Goal: Ask a question

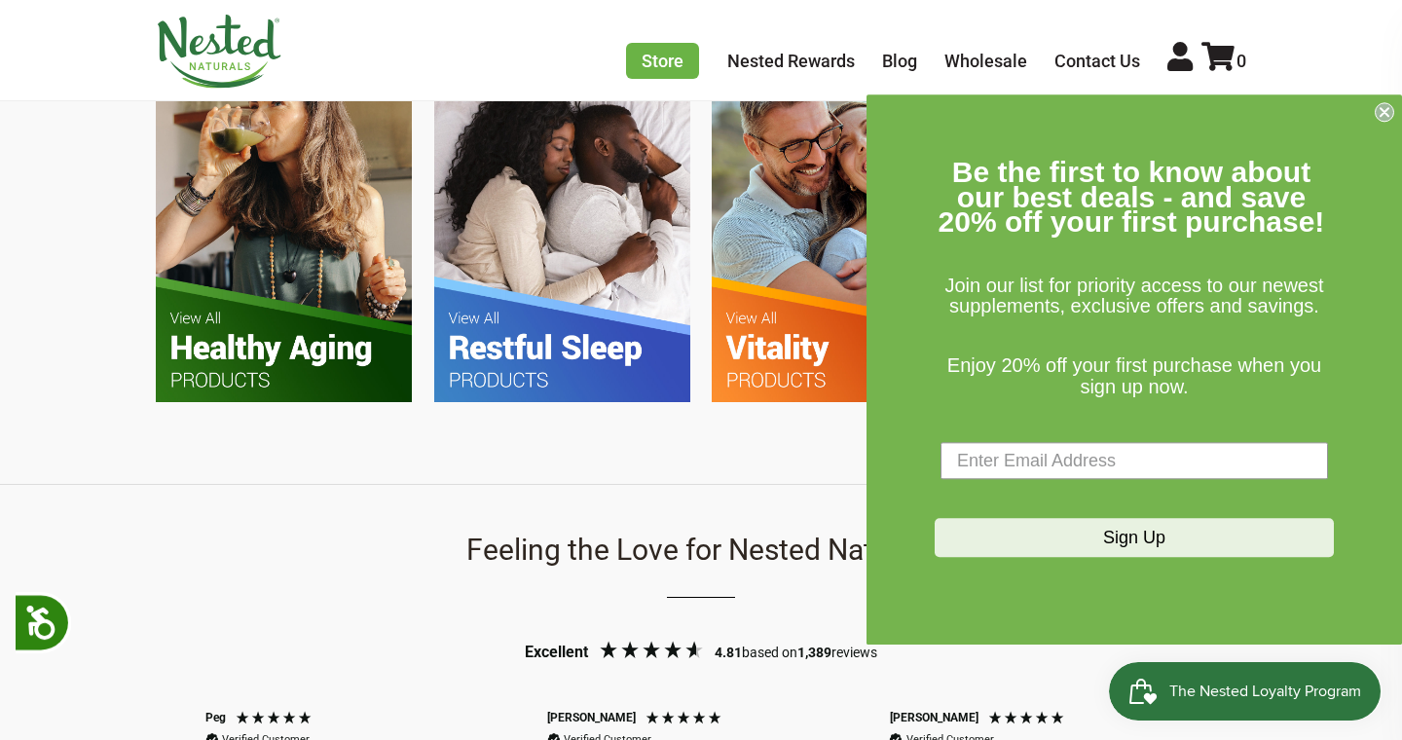
scroll to position [1678, 0]
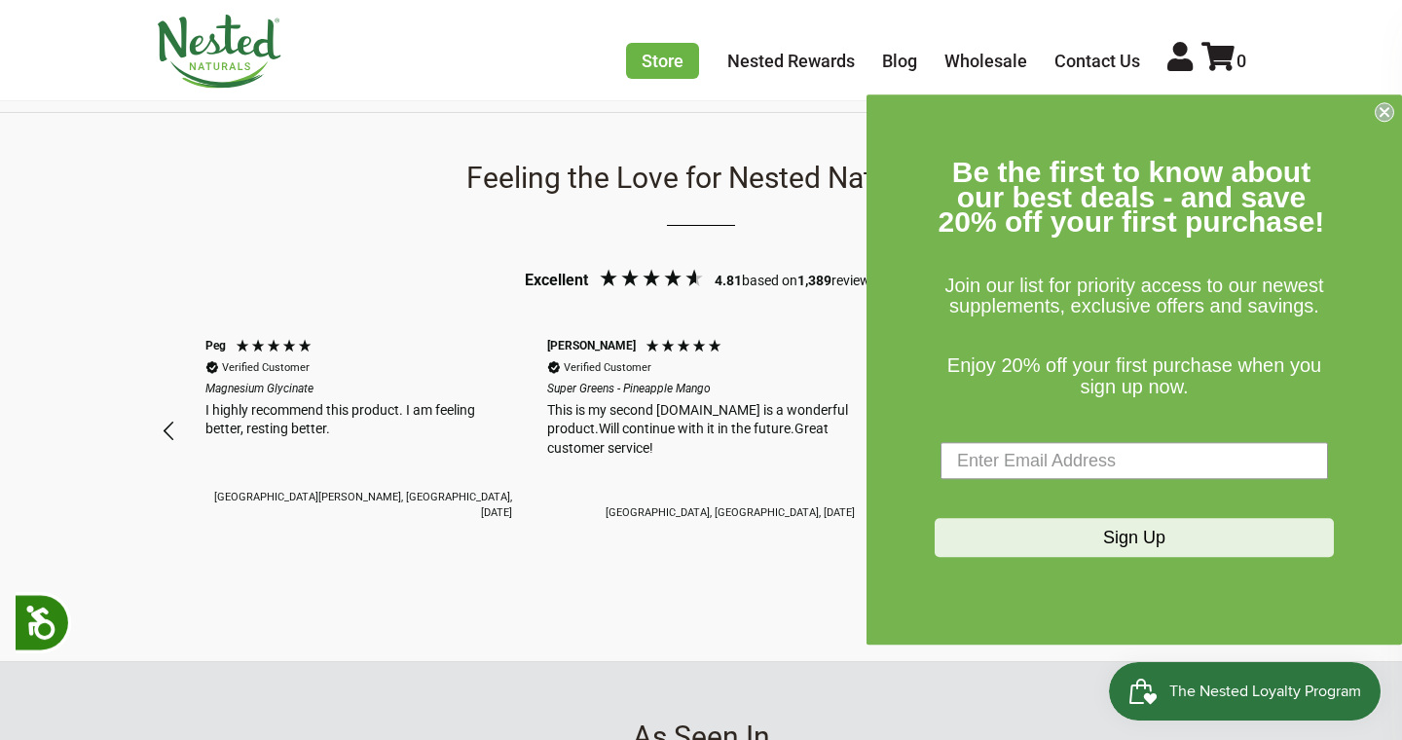
click at [1378, 119] on circle "Close dialog" at bounding box center [1385, 112] width 19 height 19
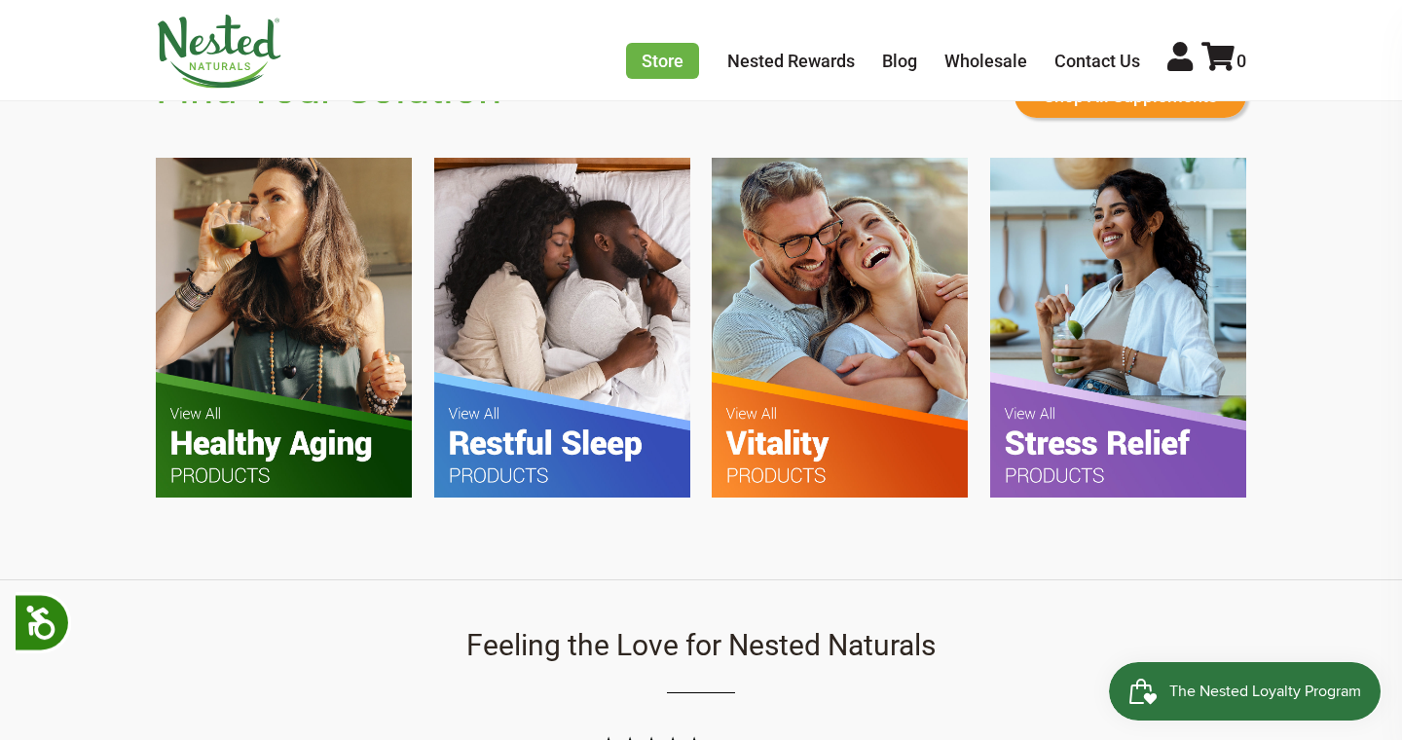
scroll to position [0, 685]
click at [250, 311] on img at bounding box center [284, 328] width 256 height 340
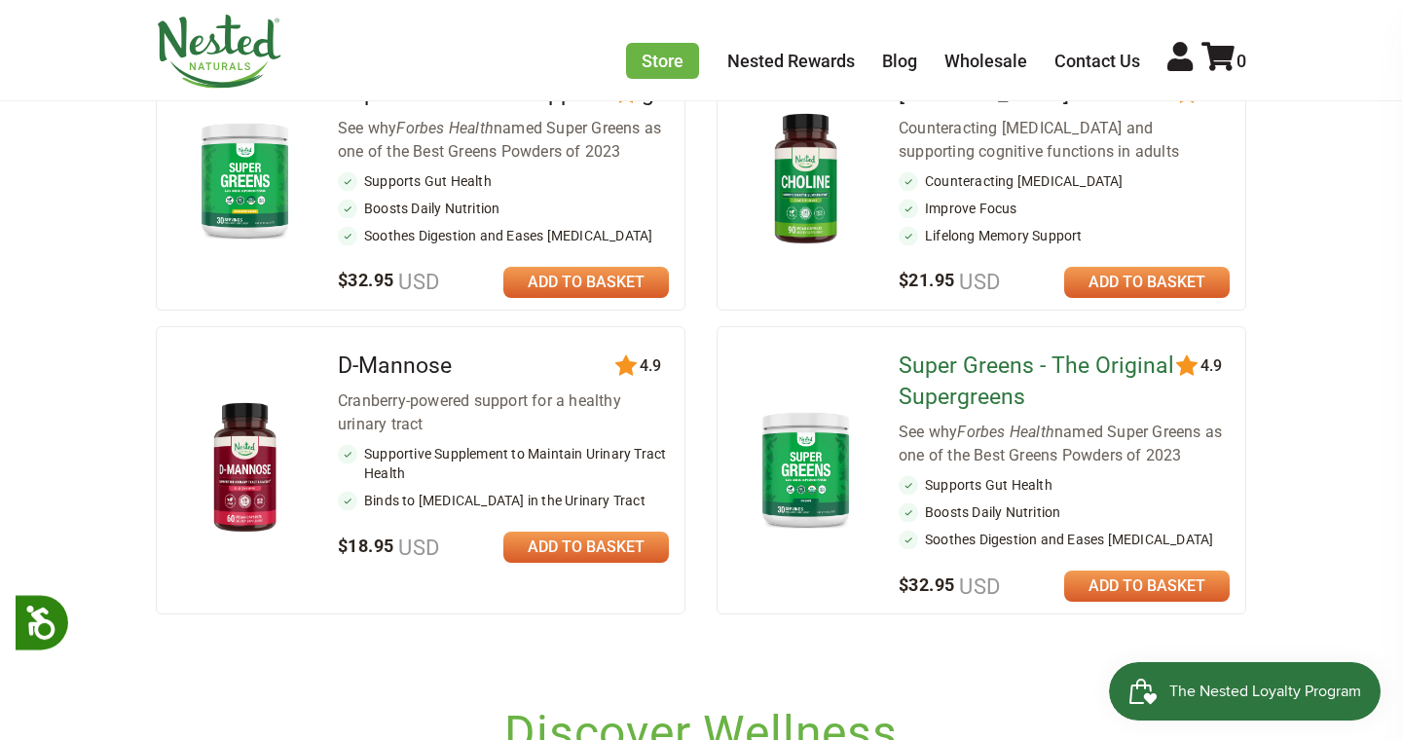
scroll to position [953, 0]
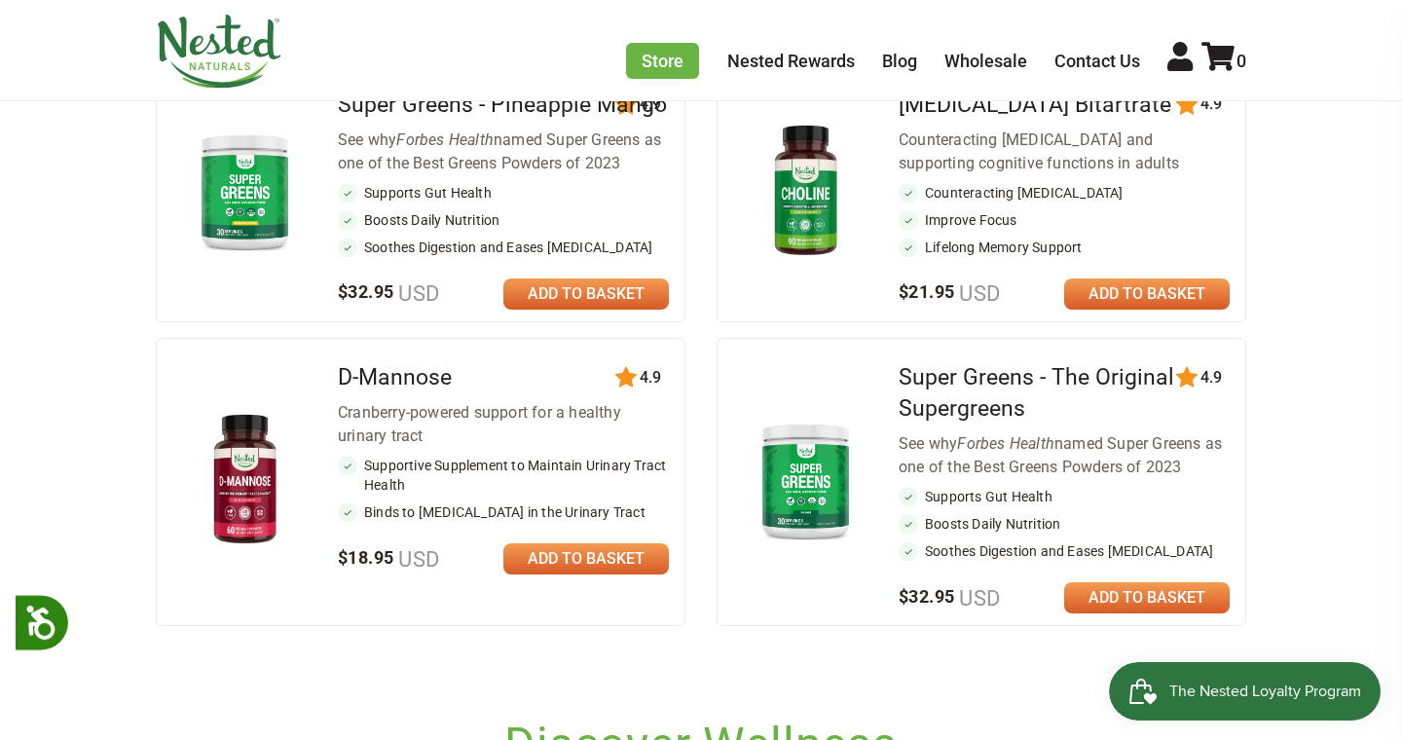
click at [959, 413] on h2 "Super Greens - The Original Supergreens" at bounding box center [1064, 393] width 331 height 62
click at [944, 400] on link "Super Greens - The Original Supergreens" at bounding box center [1037, 392] width 276 height 57
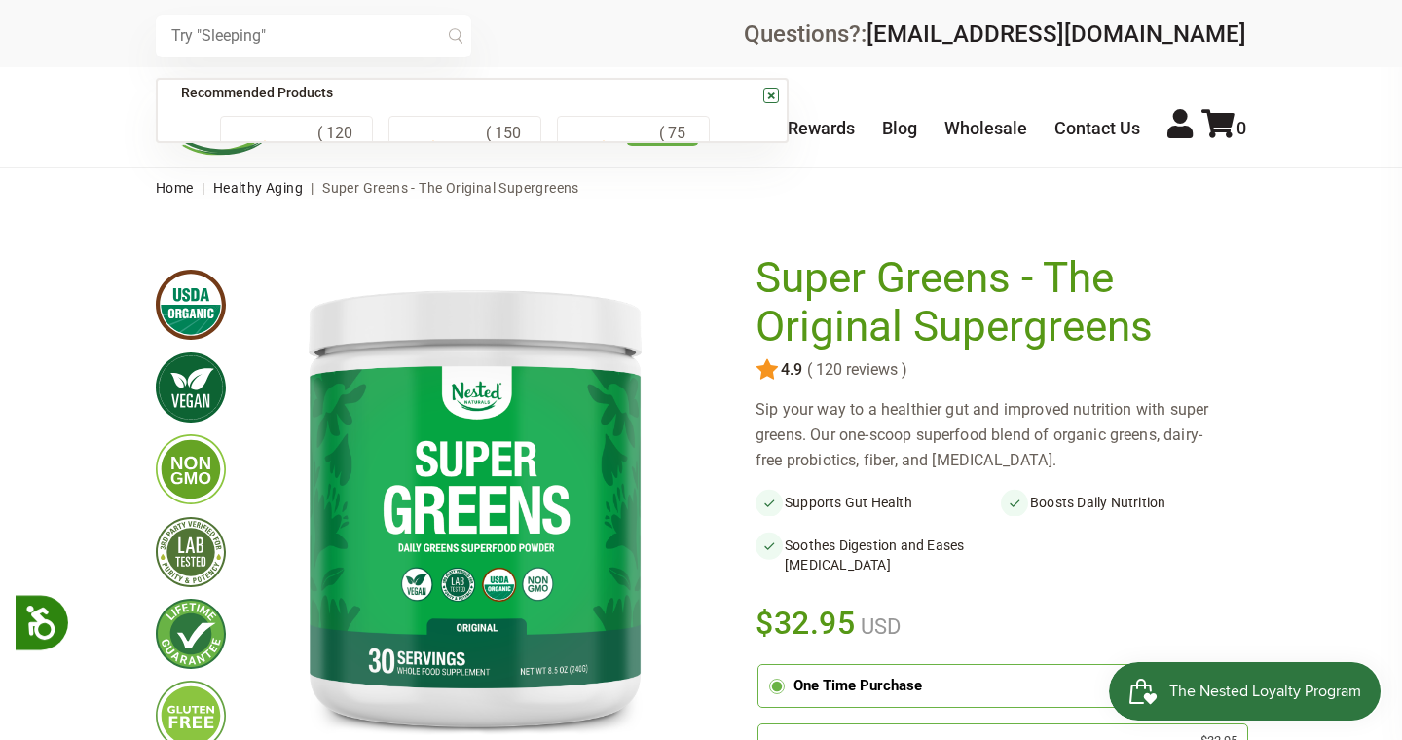
click at [423, 43] on input "text" at bounding box center [313, 36] width 315 height 43
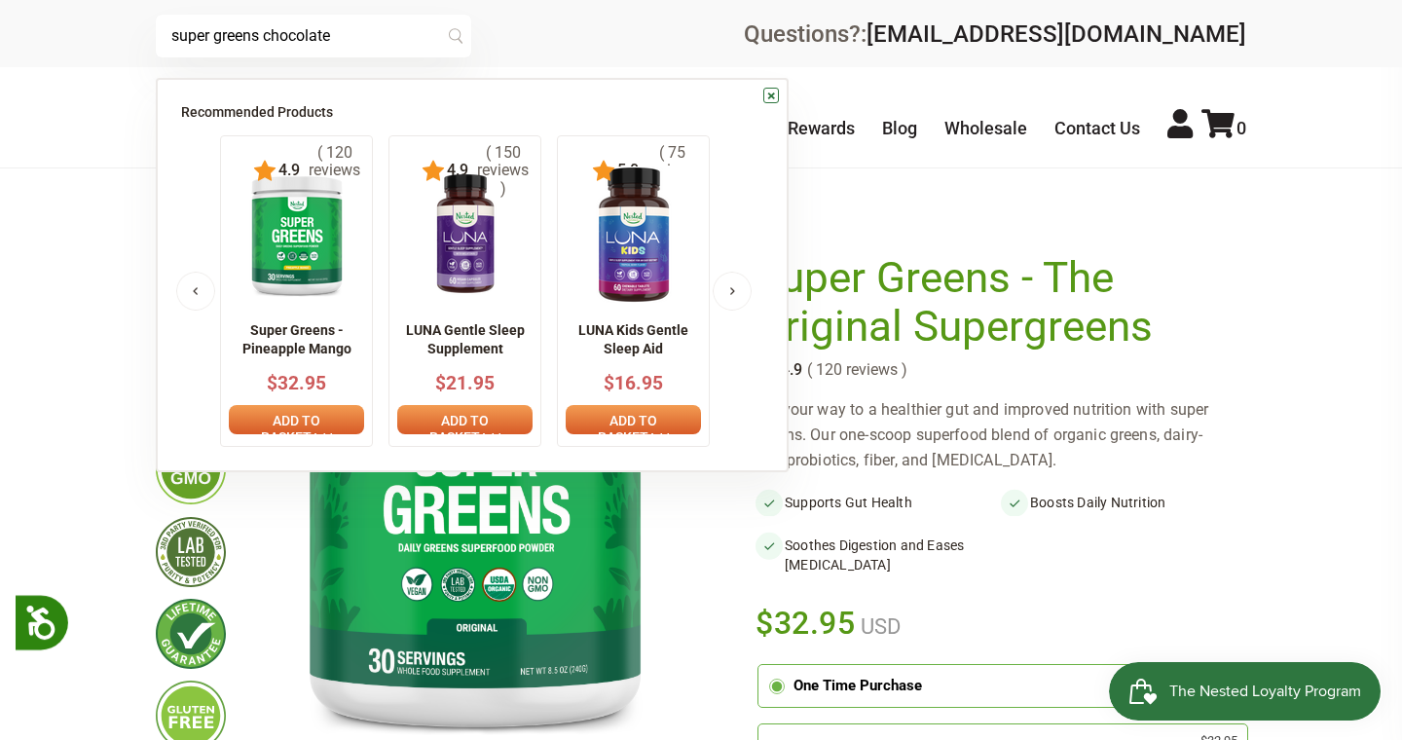
type input "super greens chocolate"
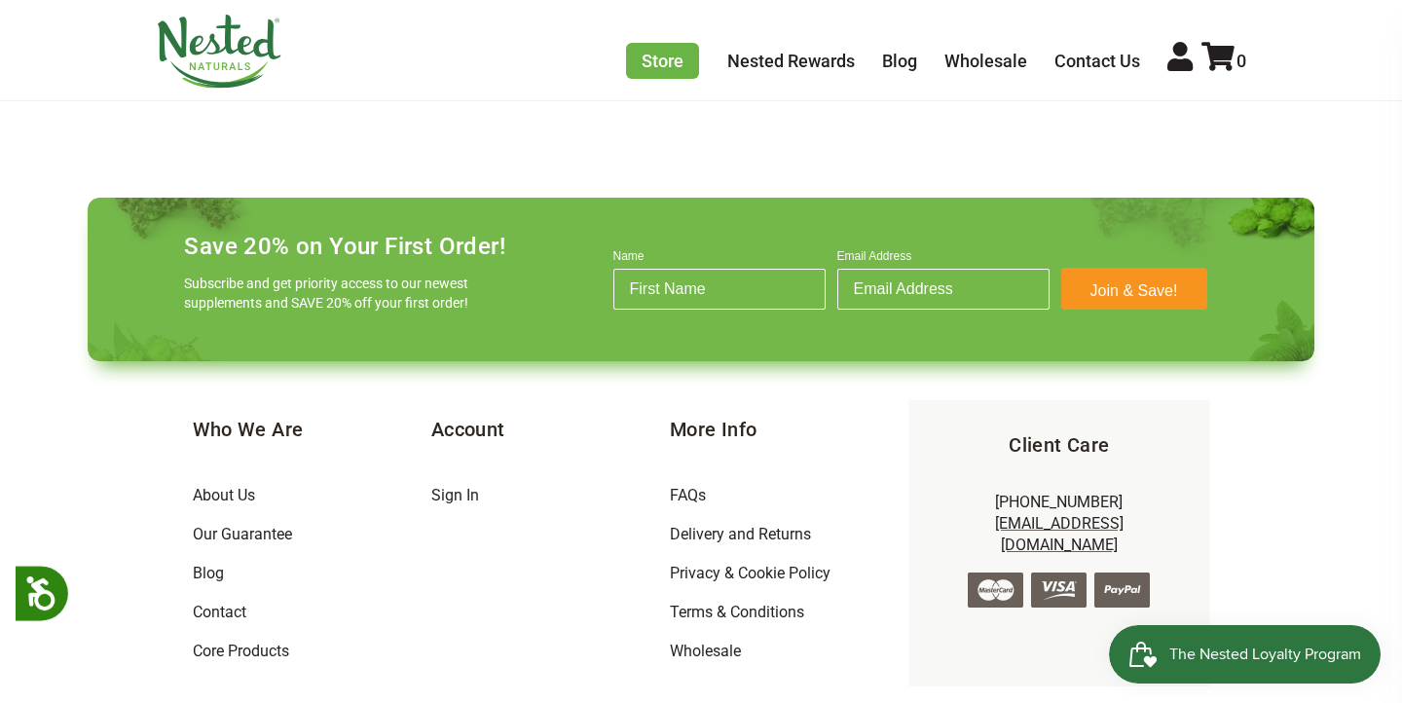
scroll to position [678, 0]
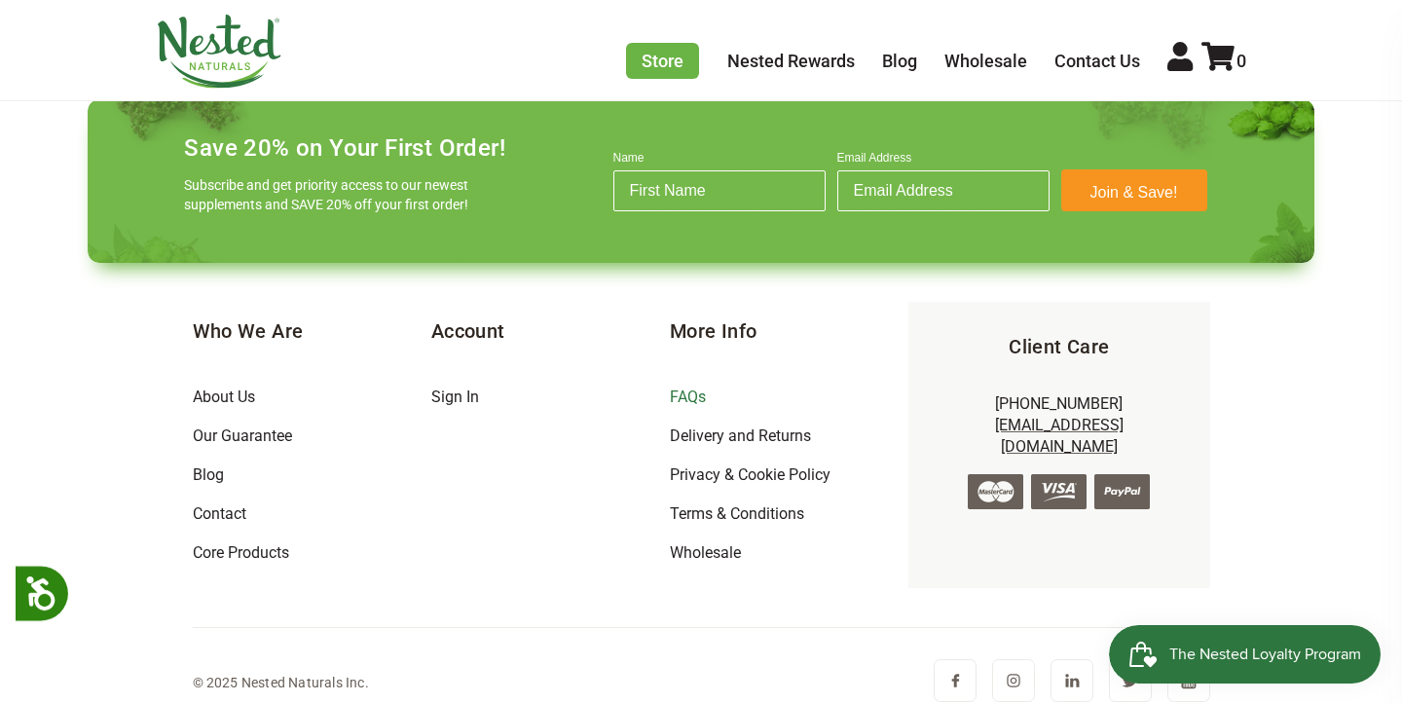
click at [681, 390] on link "FAQs" at bounding box center [688, 397] width 36 height 19
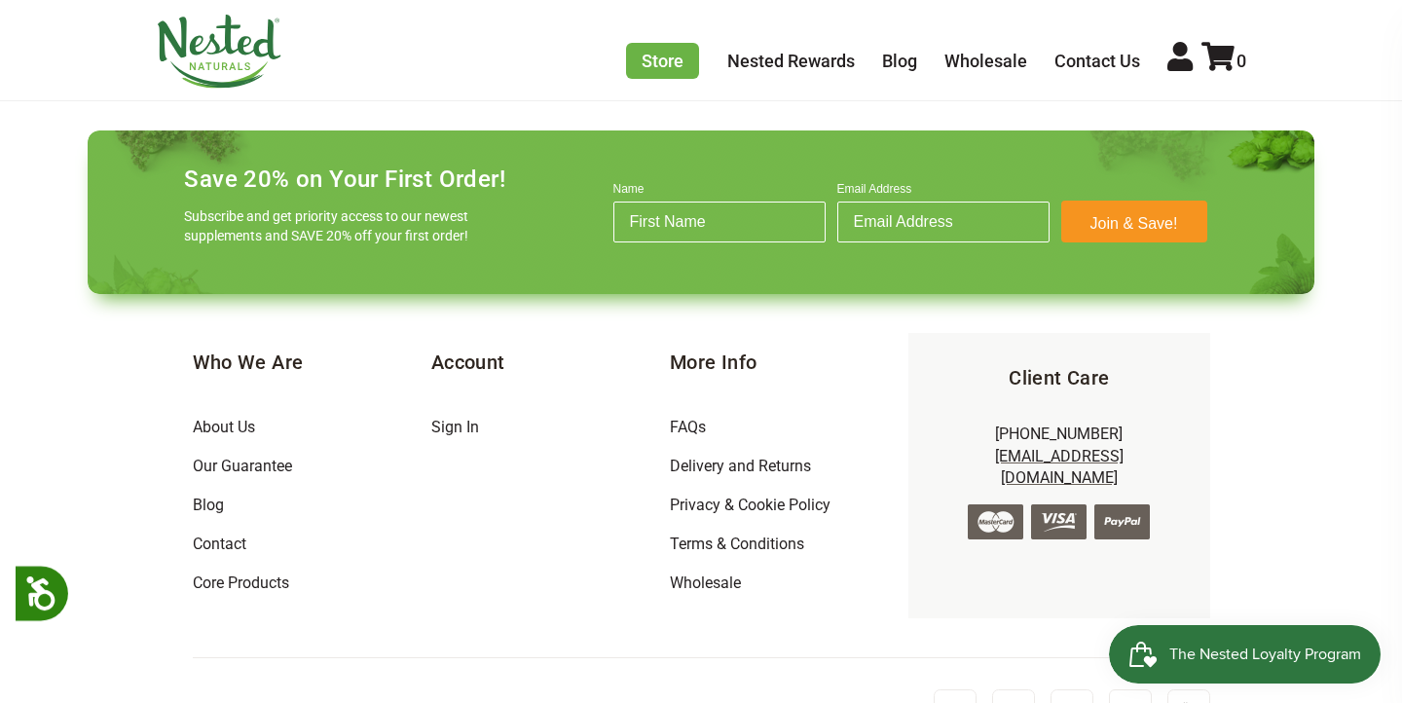
scroll to position [1798, 0]
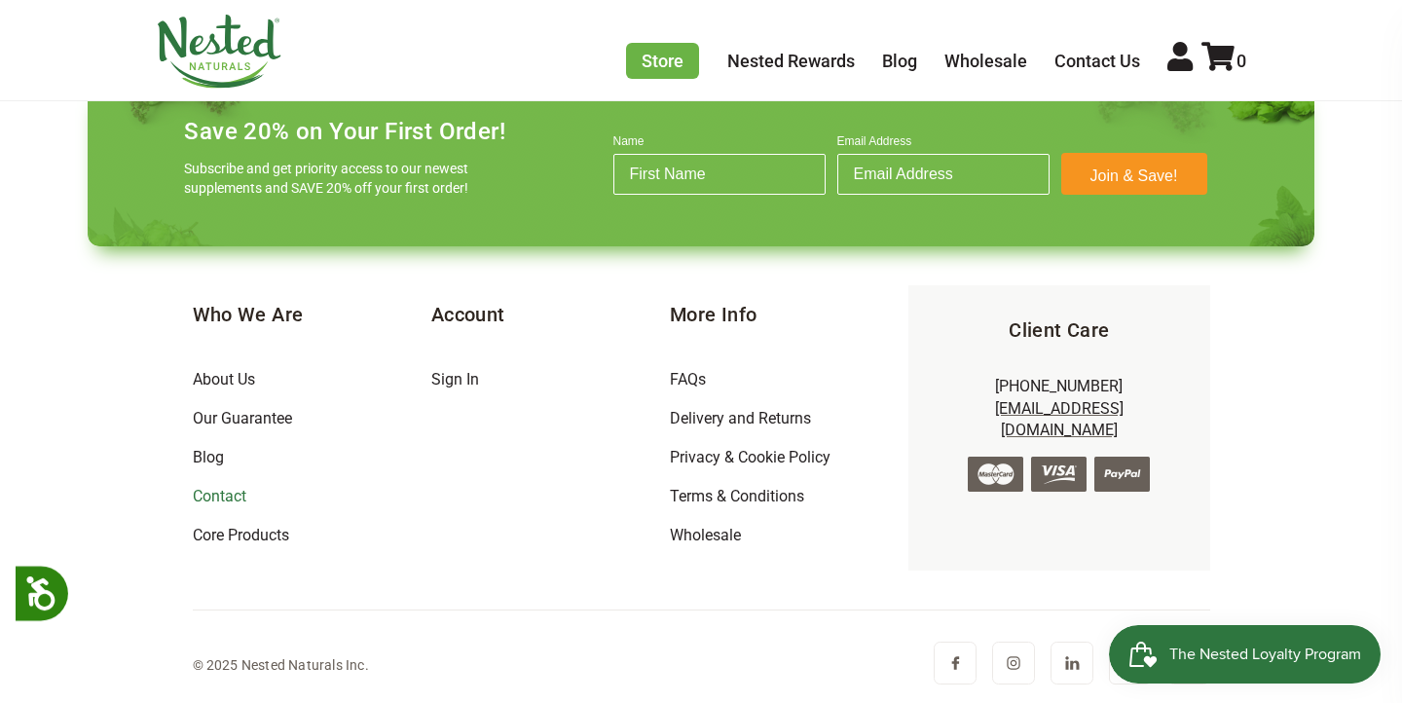
click at [238, 491] on link "Contact" at bounding box center [220, 496] width 54 height 19
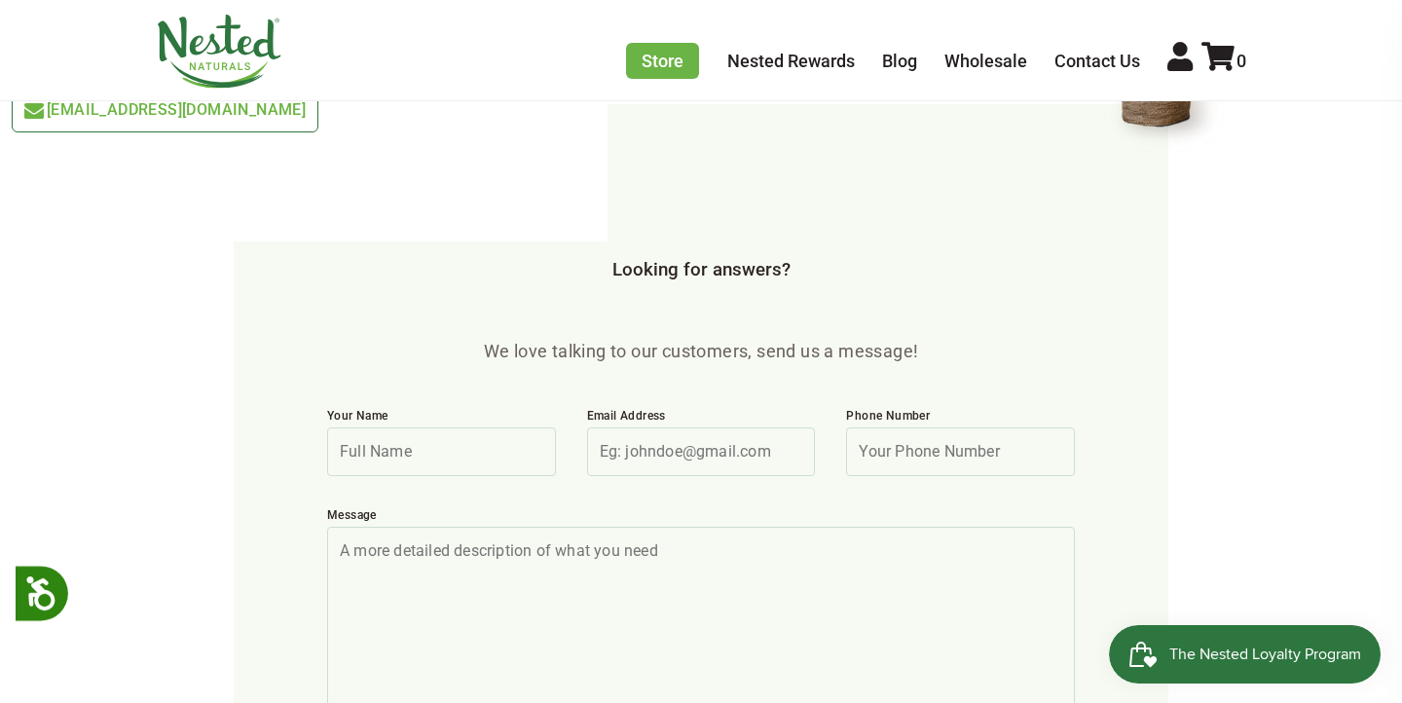
scroll to position [594, 0]
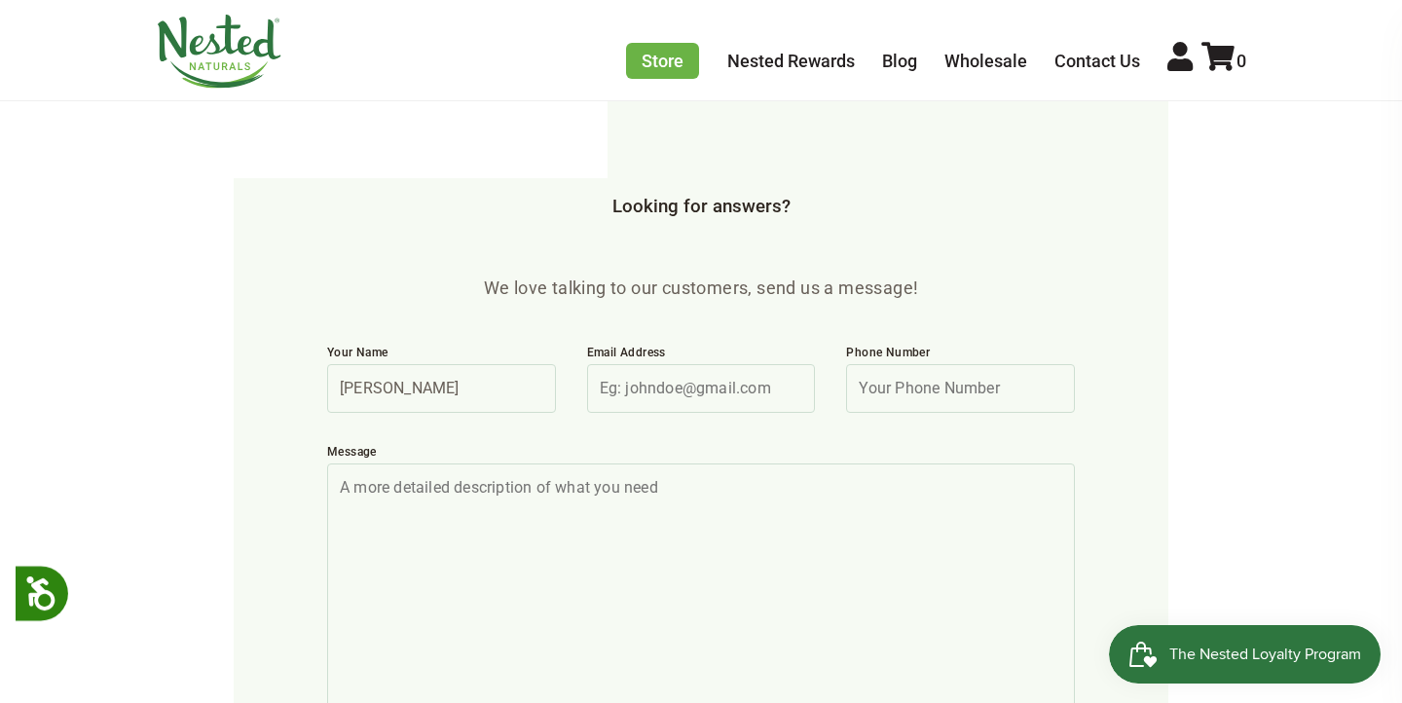
type input "Chuck Long"
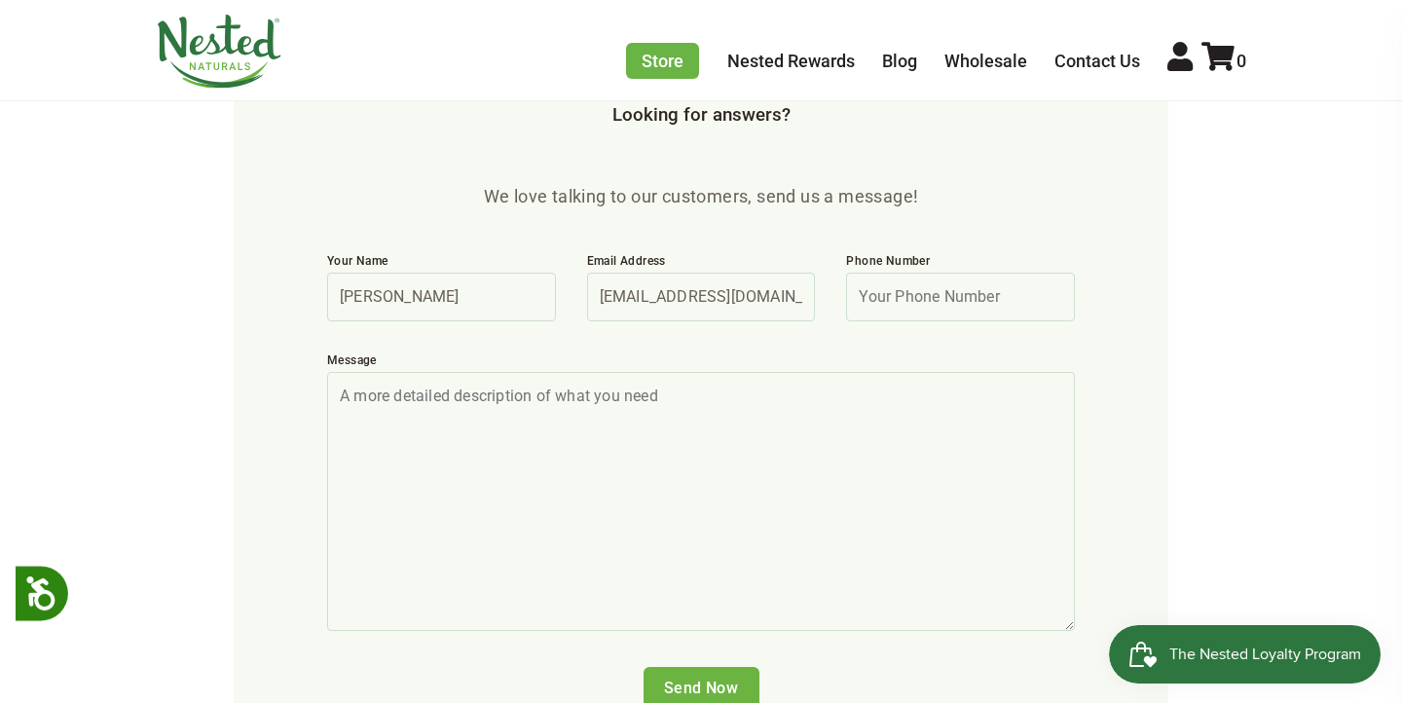
type input "longc98@aol.com"
click at [561, 375] on textarea "Message" at bounding box center [701, 501] width 748 height 259
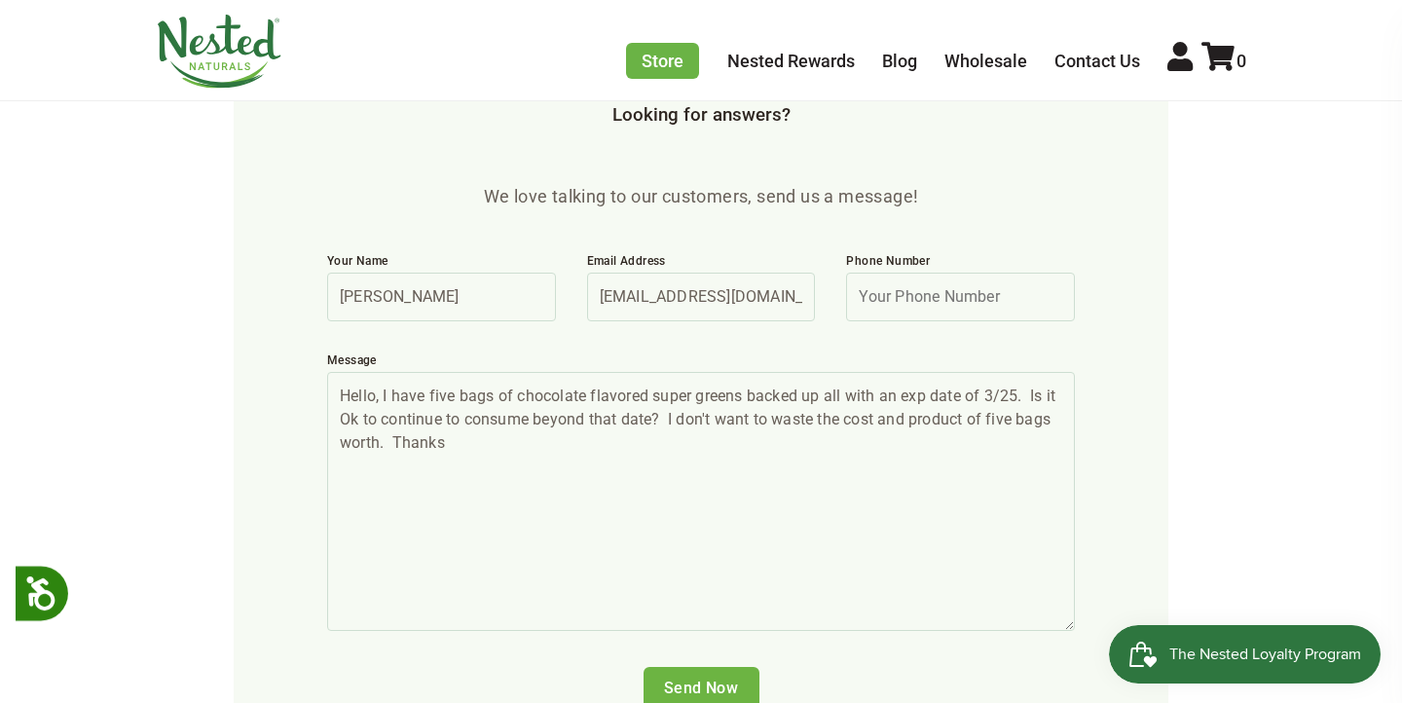
type textarea "Hello, I have five bags of chocolate flavored super greens backed up all with a…"
click at [676, 667] on input "Send Now" at bounding box center [702, 688] width 116 height 43
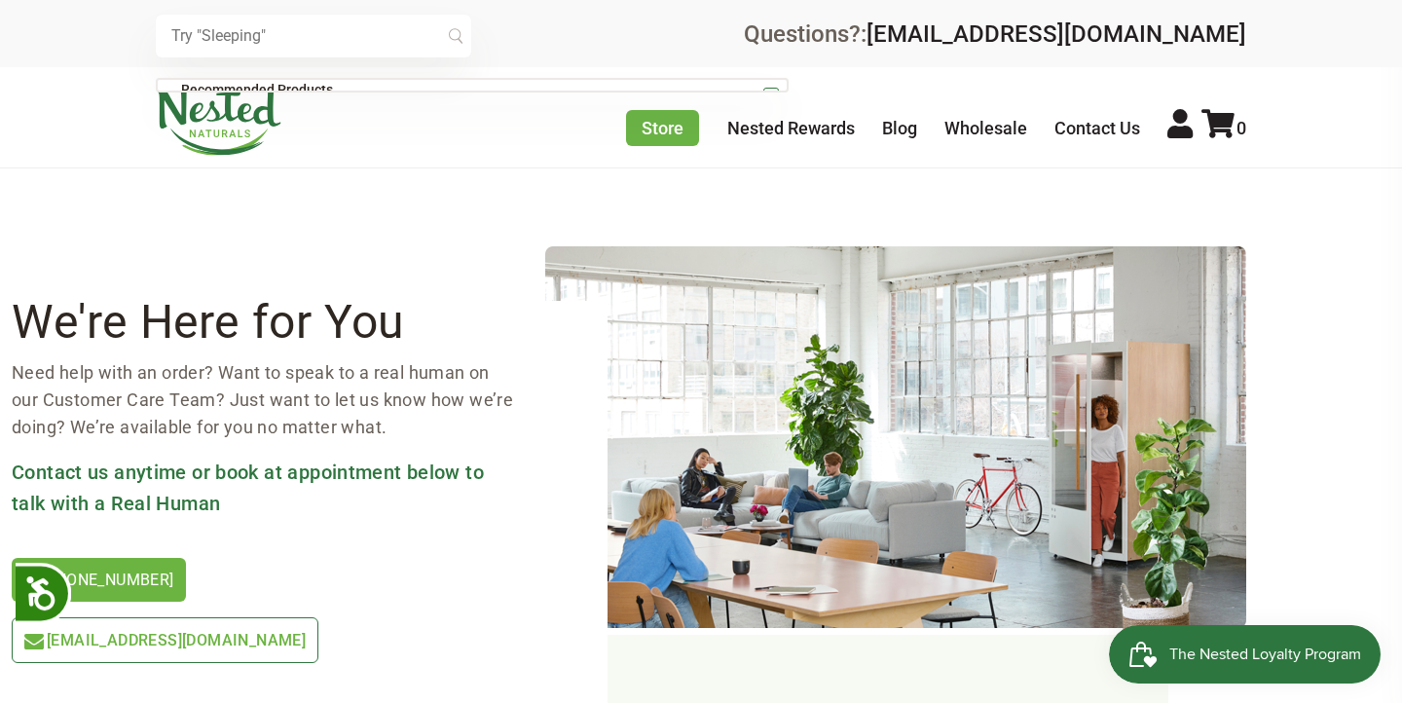
click at [356, 33] on input "text" at bounding box center [313, 36] width 315 height 43
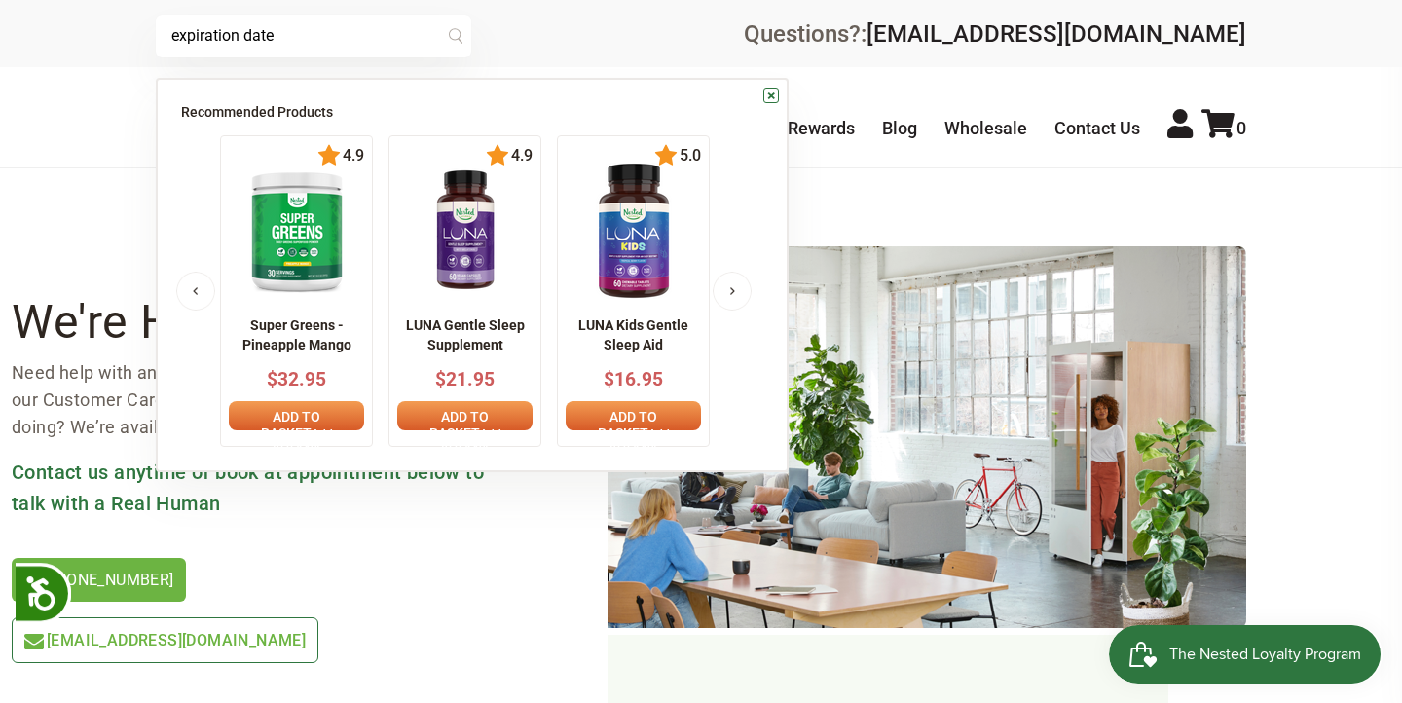
type input "expiration date"
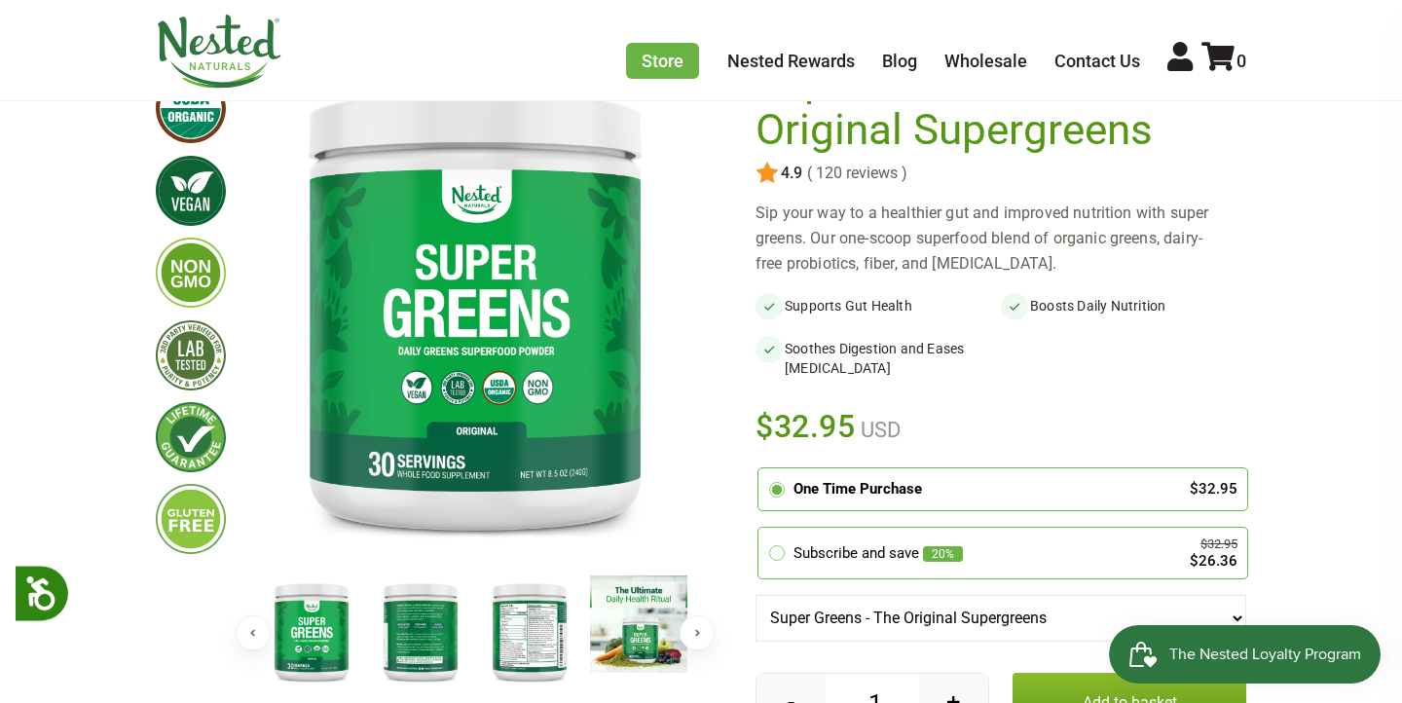
scroll to position [179, 0]
